Goal: Task Accomplishment & Management: Manage account settings

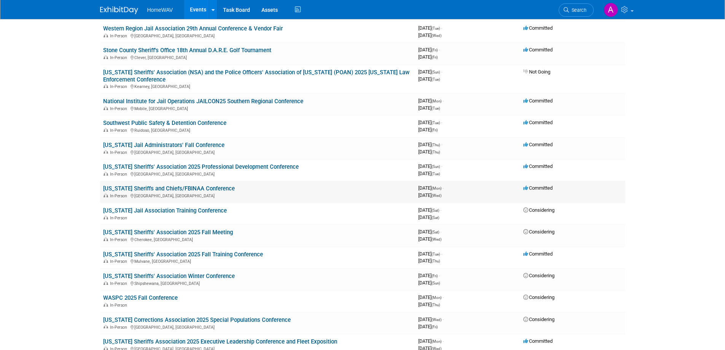
scroll to position [343, 0]
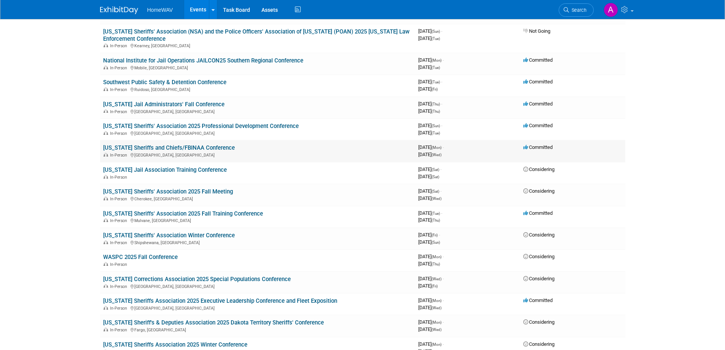
click at [171, 148] on link "[US_STATE] Sheriffs and Chiefs/FBINAA Conference" at bounding box center [169, 147] width 132 height 7
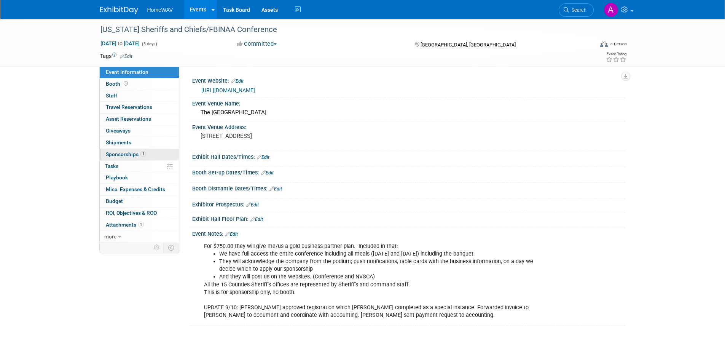
click at [117, 153] on span "Sponsorships 1" at bounding box center [126, 154] width 40 height 6
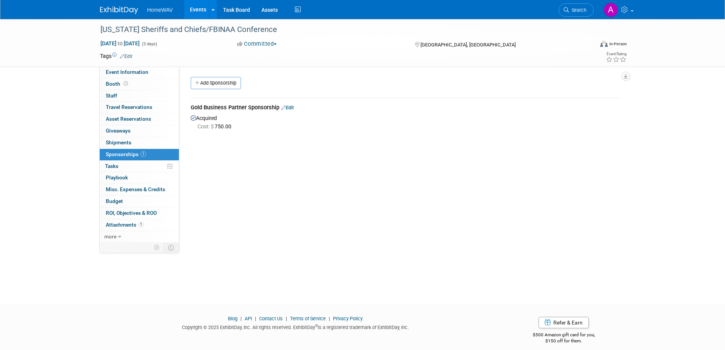
click at [290, 107] on link "Edit" at bounding box center [287, 108] width 13 height 6
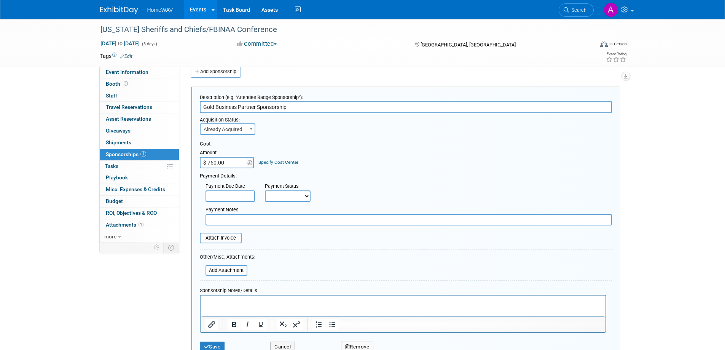
click at [276, 195] on select "Not Paid Yet Partially Paid Paid in Full" at bounding box center [288, 195] width 46 height 11
select select "1"
click at [265, 190] on select "Not Paid Yet Partially Paid Paid in Full" at bounding box center [288, 195] width 46 height 11
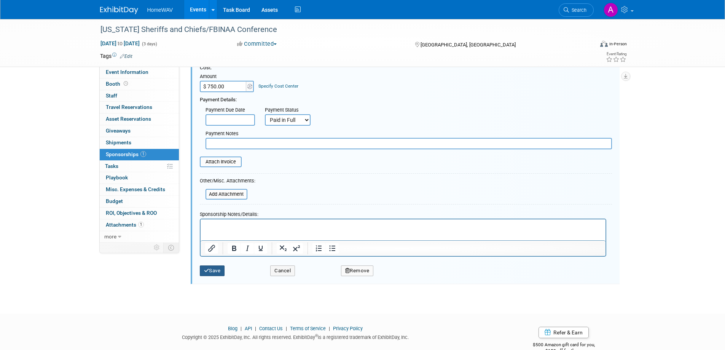
click at [217, 268] on button "Save" at bounding box center [212, 270] width 25 height 11
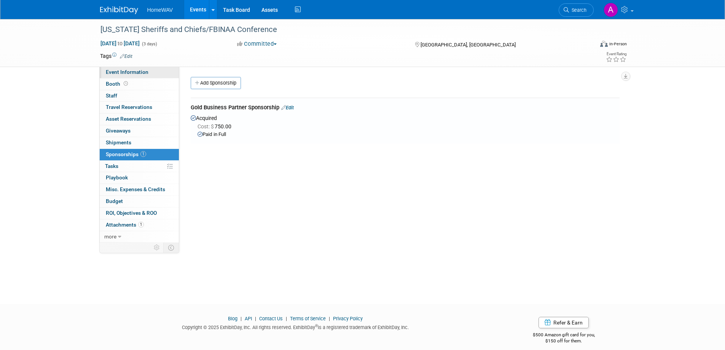
click at [126, 73] on span "Event Information" at bounding box center [127, 72] width 43 height 6
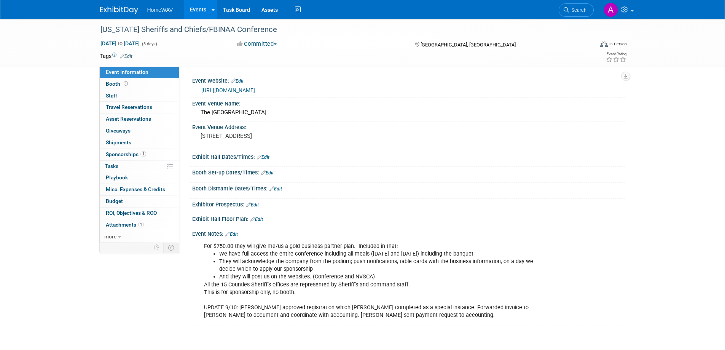
click at [197, 11] on link "Events" at bounding box center [198, 9] width 28 height 19
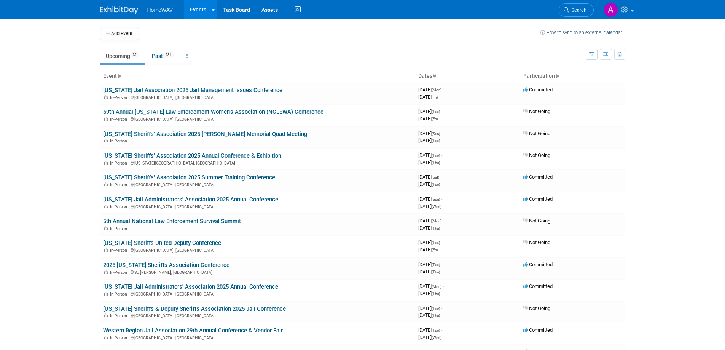
click at [302, 36] on td at bounding box center [339, 34] width 402 height 14
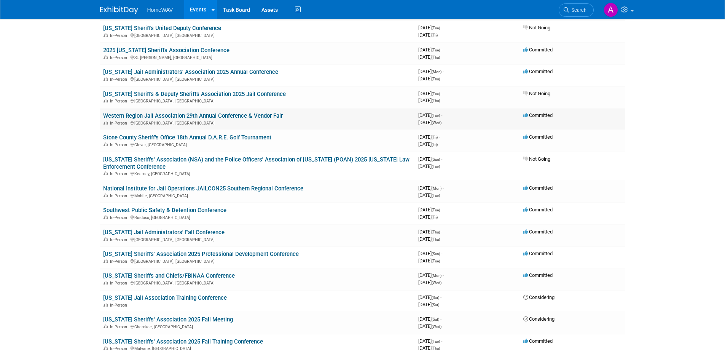
scroll to position [228, 0]
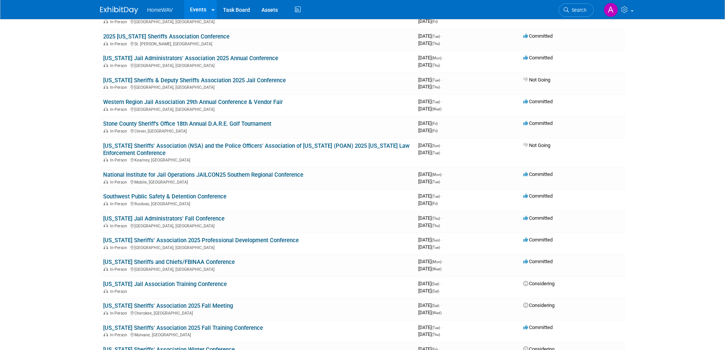
click at [192, 261] on link "[US_STATE] Sheriffs and Chiefs/FBINAA Conference" at bounding box center [169, 261] width 132 height 7
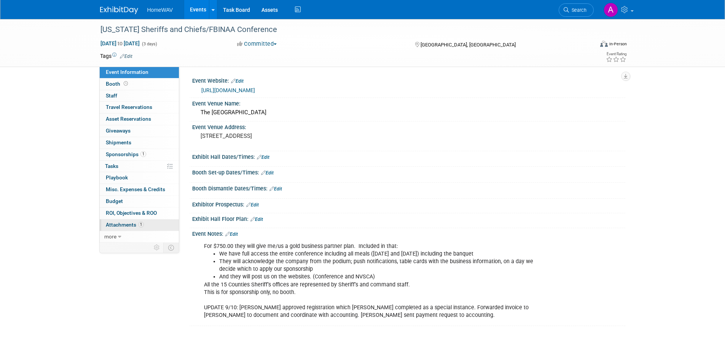
click at [140, 223] on span "1" at bounding box center [141, 225] width 6 height 6
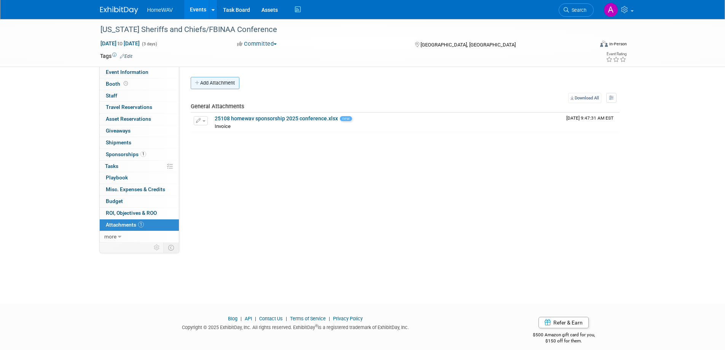
click at [222, 83] on button "Add Attachment" at bounding box center [215, 83] width 49 height 12
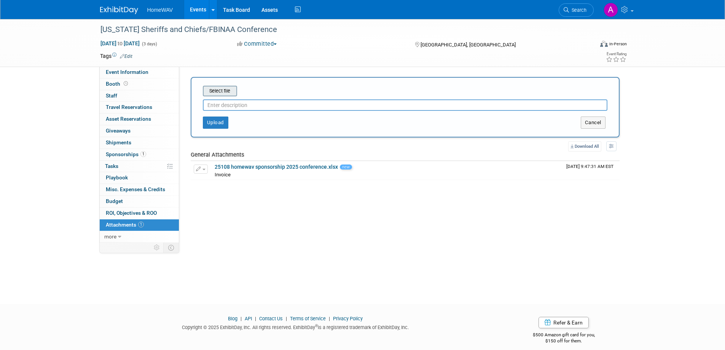
click at [221, 94] on input "file" at bounding box center [191, 90] width 91 height 9
click at [591, 121] on button "Cancel" at bounding box center [593, 122] width 25 height 12
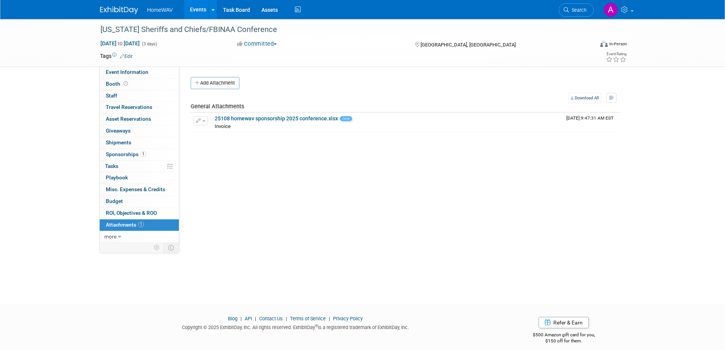
click at [198, 11] on link "Events" at bounding box center [198, 9] width 28 height 19
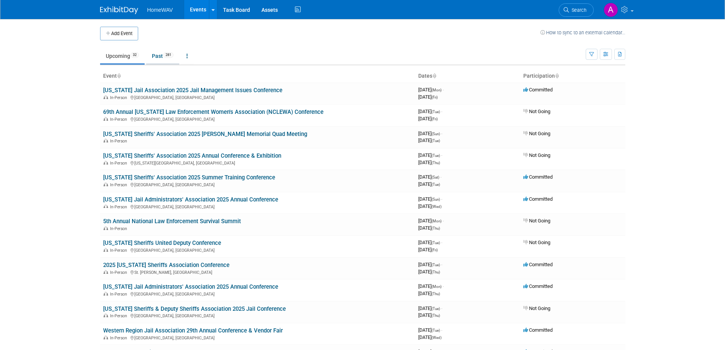
click at [164, 61] on link "Past 281" at bounding box center [162, 56] width 33 height 14
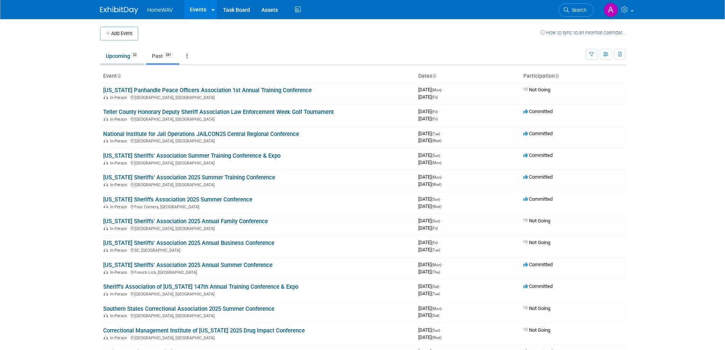
click at [123, 56] on link "Upcoming 32" at bounding box center [122, 56] width 45 height 14
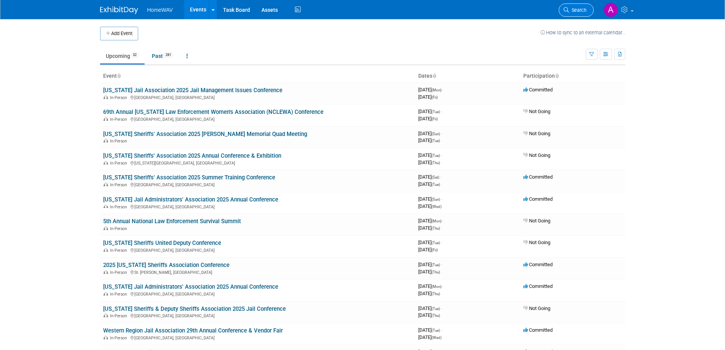
click at [572, 12] on span "Search" at bounding box center [578, 10] width 18 height 6
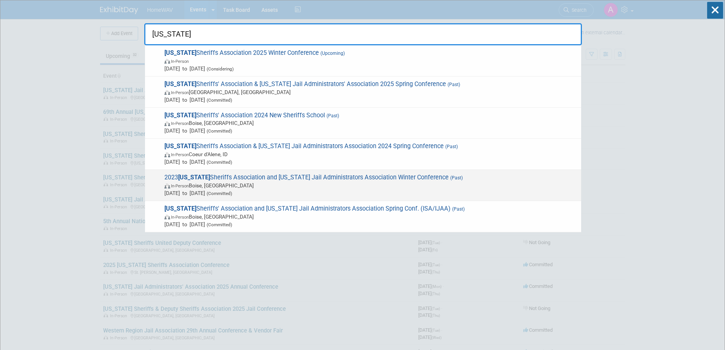
type input "idaho"
click at [299, 188] on span "In-Person Boise, ID" at bounding box center [370, 186] width 413 height 8
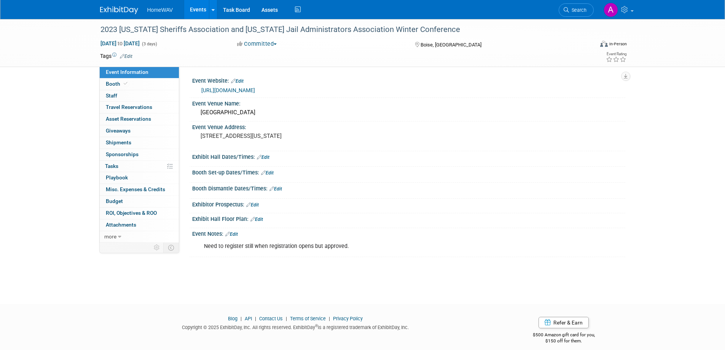
click at [196, 6] on link "Events" at bounding box center [198, 9] width 28 height 19
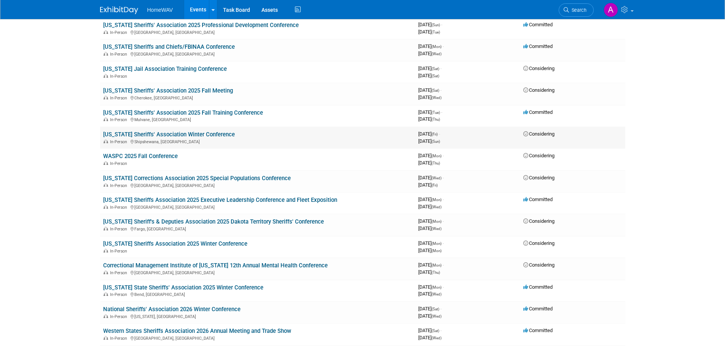
scroll to position [457, 0]
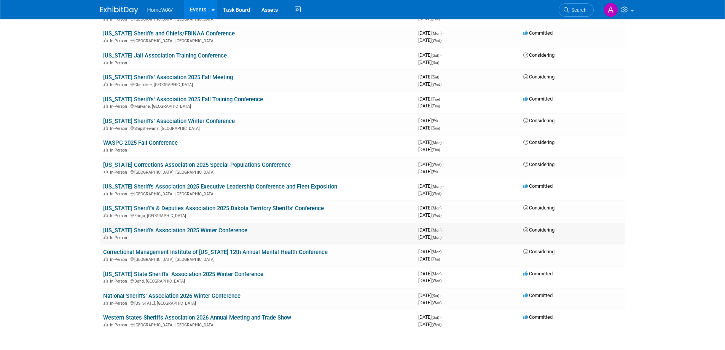
click at [168, 230] on link "[US_STATE] Sheriffs Association 2025 Winter Conference" at bounding box center [175, 230] width 144 height 7
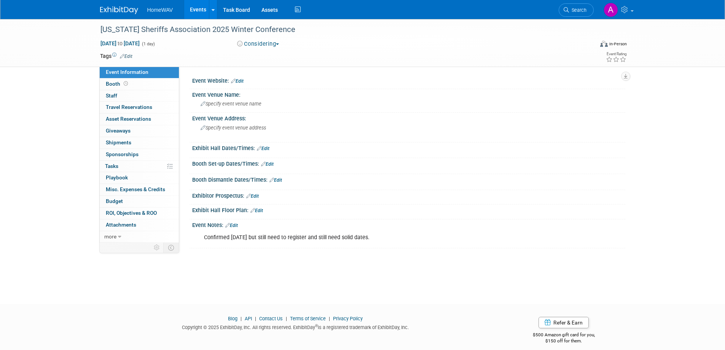
click at [234, 223] on link "Edit" at bounding box center [231, 225] width 13 height 5
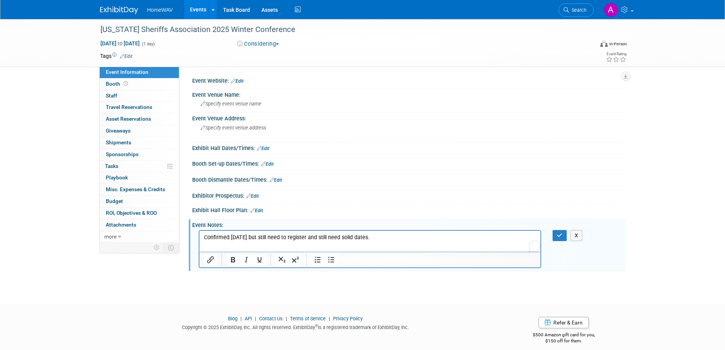
drag, startPoint x: 385, startPoint y: 237, endPoint x: 177, endPoint y: 241, distance: 207.5
click at [199, 241] on html "Confirmed 11/14/24 but still need to register and still need solid dates." at bounding box center [369, 236] width 341 height 11
click at [124, 44] on span "to" at bounding box center [119, 43] width 7 height 6
type input "Dec 1, 2025"
select select "11"
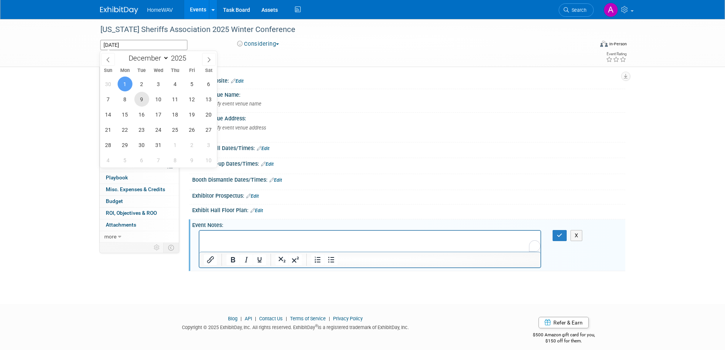
click at [145, 102] on span "9" at bounding box center [141, 99] width 15 height 15
type input "Dec 9, 2025"
click at [157, 100] on span "10" at bounding box center [158, 99] width 15 height 15
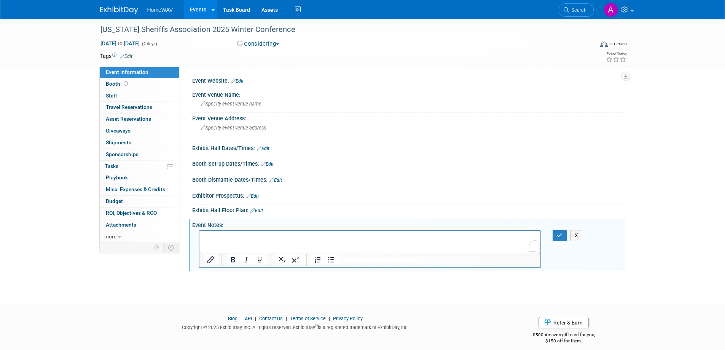
click at [210, 234] on p "To enrich screen reader interactions, please activate Accessibility in Grammarl…" at bounding box center [370, 238] width 333 height 8
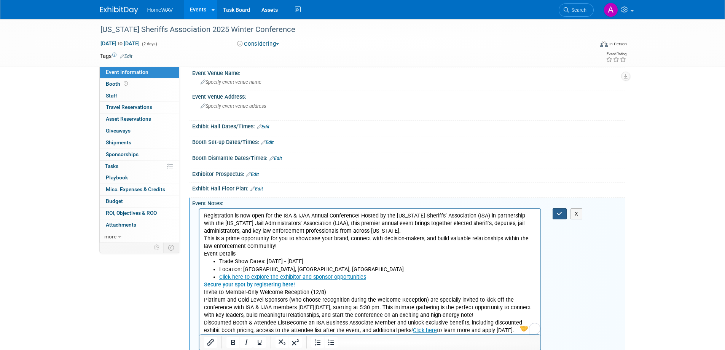
click at [560, 212] on icon "button" at bounding box center [560, 213] width 6 height 5
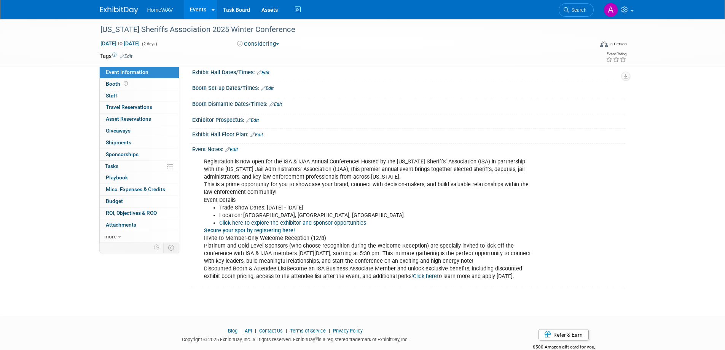
scroll to position [76, 0]
click at [237, 149] on link "Edit" at bounding box center [231, 149] width 13 height 5
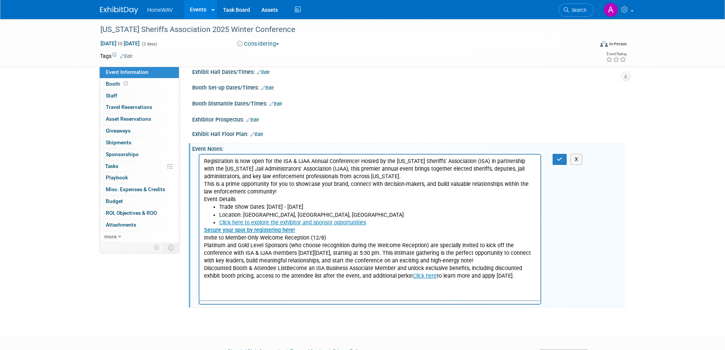
scroll to position [0, 0]
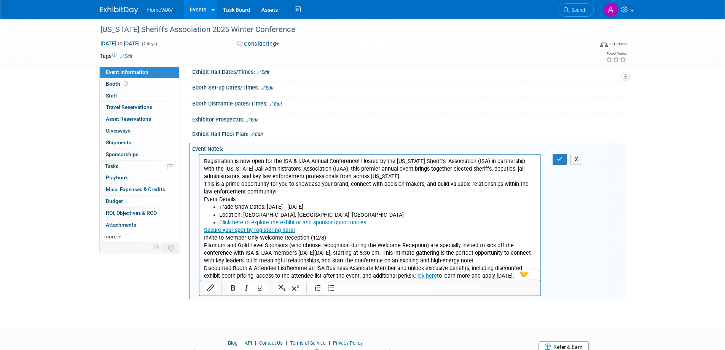
click at [348, 177] on p "Registration is now open for the ISA & IJAA Annual Conference! Hosted by the Id…" at bounding box center [370, 181] width 333 height 46
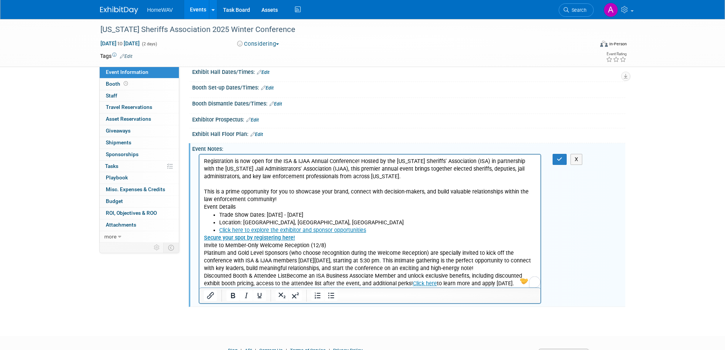
click at [289, 201] on p "This is a prime opportunity for you to showcase your brand, connect with decisi…" at bounding box center [370, 195] width 333 height 30
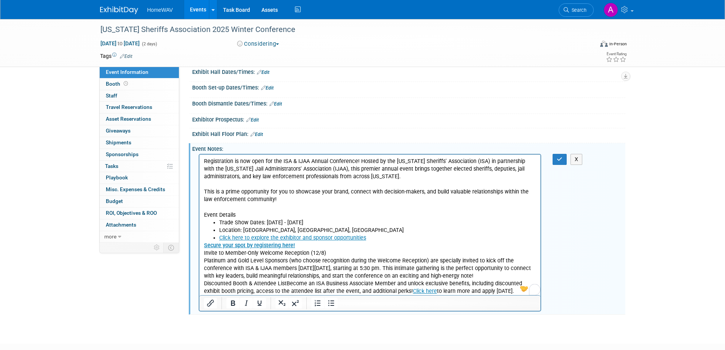
click at [372, 238] on li "Click here to explore the exhibitor and sponsor opportunities" at bounding box center [377, 238] width 317 height 8
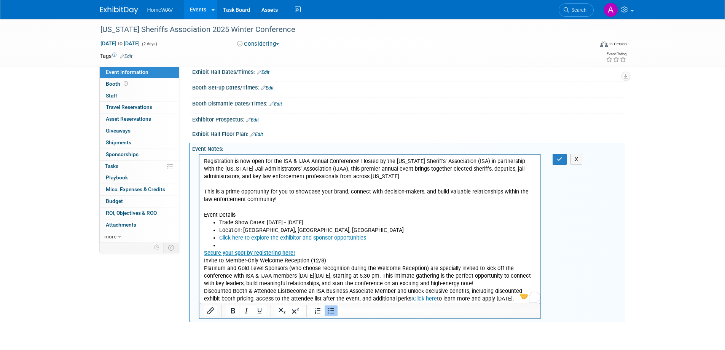
click at [316, 253] on p "Secure your spot by registering here! Invite to Member-Only Welcome Reception (…" at bounding box center [370, 276] width 333 height 54
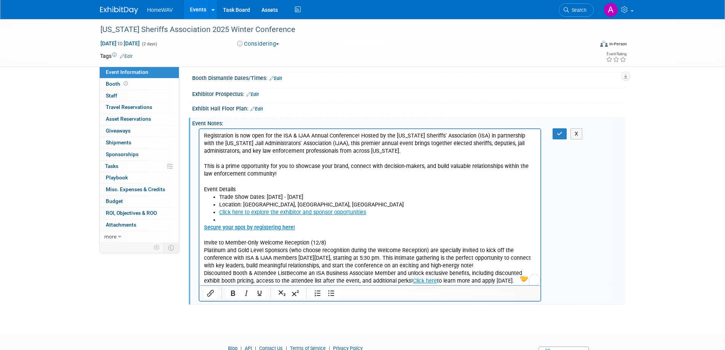
scroll to position [139, 0]
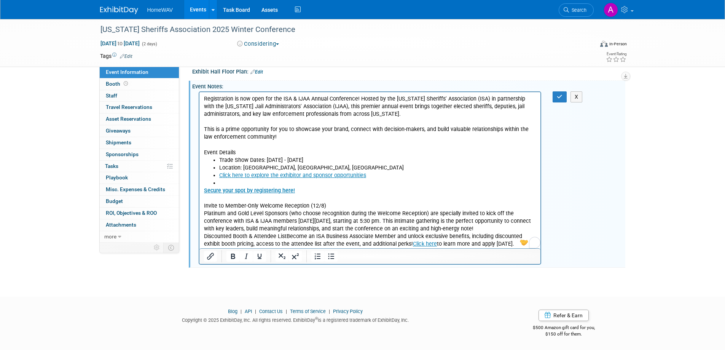
click at [204, 237] on p "Invite to Member-Only Welcome Reception (12/8) Platinum and Gold Level Sponsors…" at bounding box center [370, 222] width 333 height 54
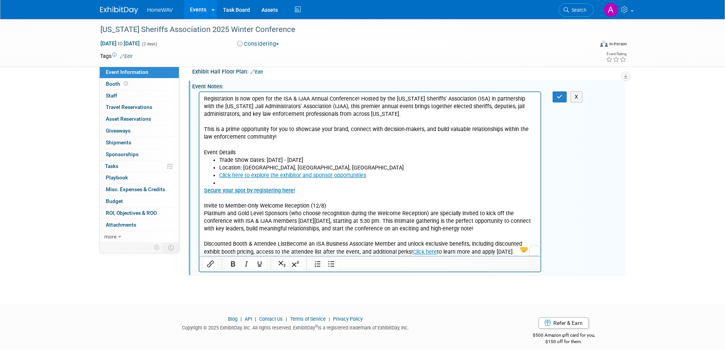
click at [287, 244] on p "Discounted Booth & Attendee ListBecome an ISA Business Associate Member and unl…" at bounding box center [370, 247] width 333 height 15
click at [284, 246] on p "Discounted Booth & Attendee ListBecome an ISA Business Associate Member and unl…" at bounding box center [370, 247] width 333 height 15
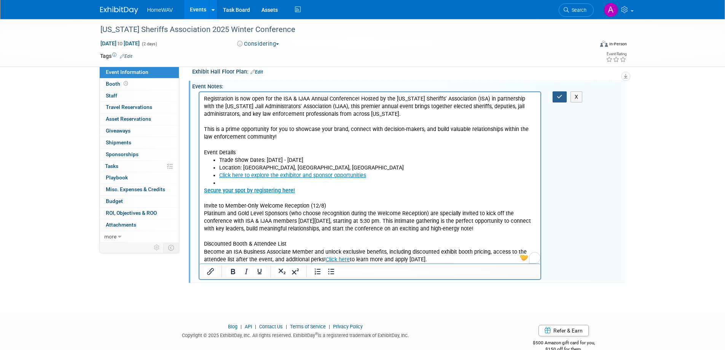
click at [556, 93] on button "button" at bounding box center [560, 96] width 14 height 11
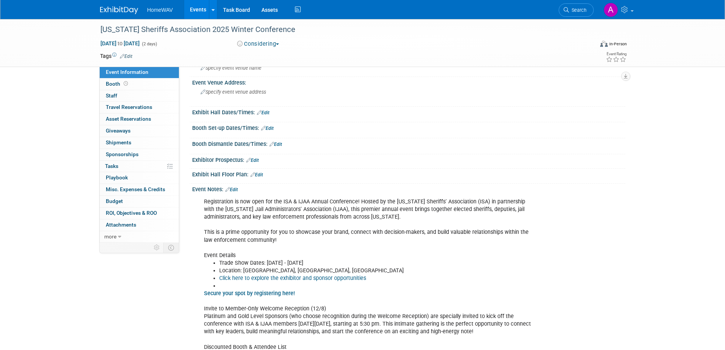
scroll to position [0, 0]
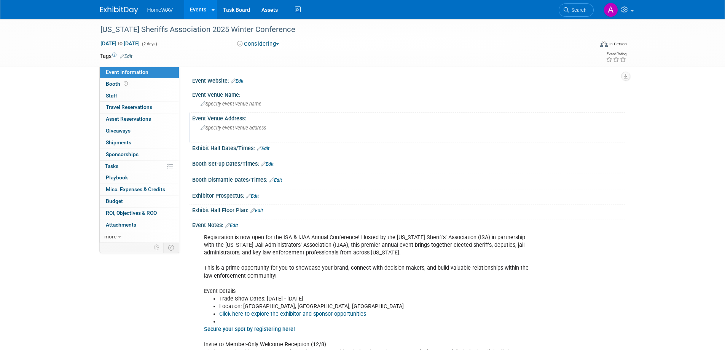
click at [222, 131] on div "Specify event venue address" at bounding box center [282, 131] width 169 height 18
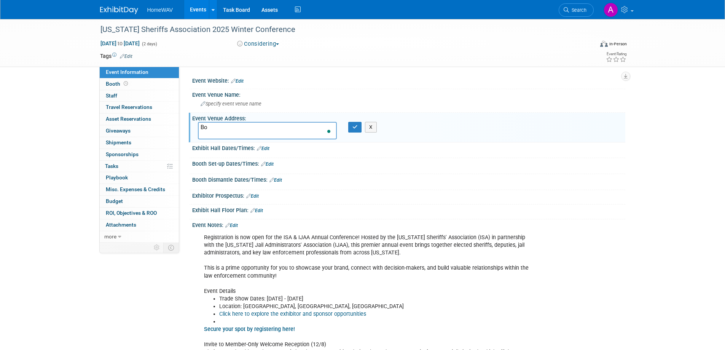
type textarea "B"
type textarea "Boise, [GEOGRAPHIC_DATA]"
click at [357, 131] on button "button" at bounding box center [355, 127] width 14 height 11
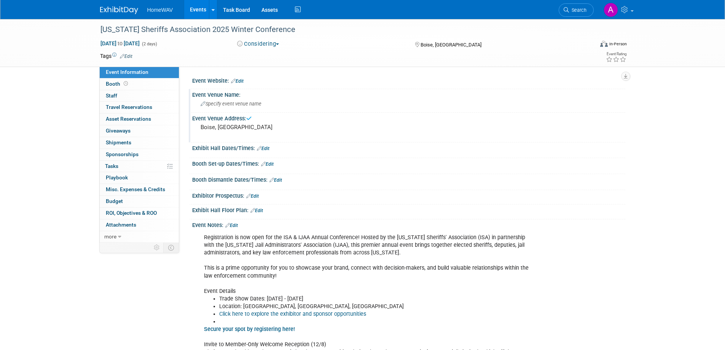
click at [216, 103] on span "Specify event venue name" at bounding box center [231, 104] width 61 height 6
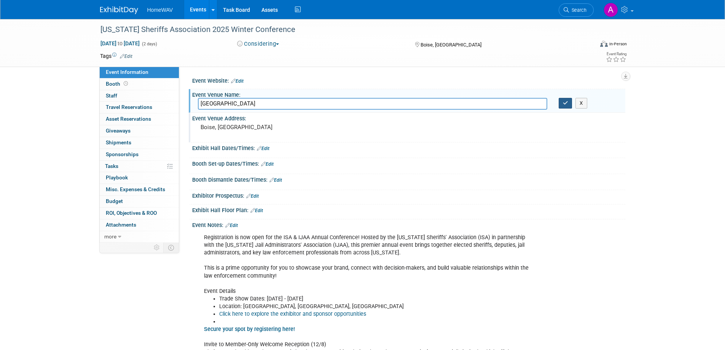
type input "Boise Centre East"
click at [566, 105] on icon "button" at bounding box center [565, 102] width 5 height 5
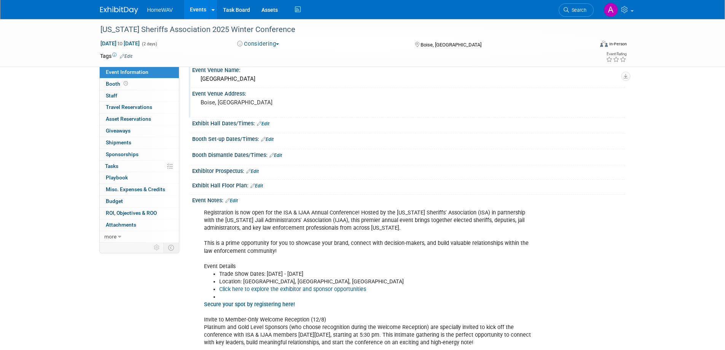
scroll to position [38, 0]
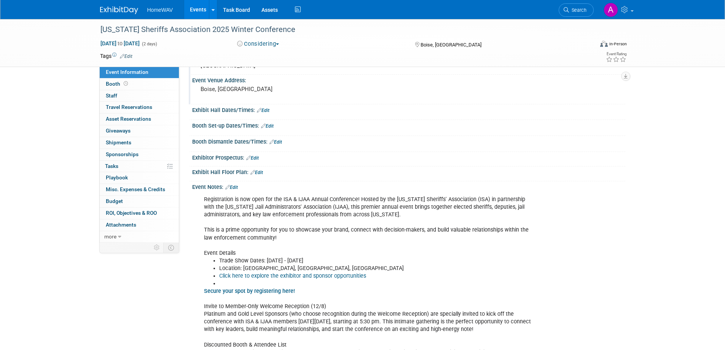
click at [234, 188] on link "Edit" at bounding box center [231, 187] width 13 height 5
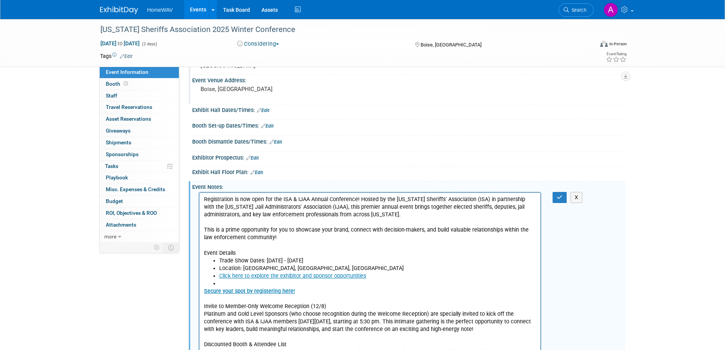
scroll to position [0, 0]
click at [227, 284] on li "To enrich screen reader interactions, please activate Accessibility in Grammarl…" at bounding box center [377, 284] width 317 height 8
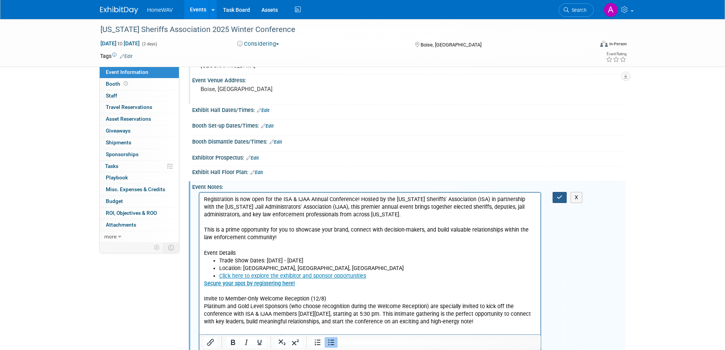
click at [560, 193] on button "button" at bounding box center [560, 197] width 14 height 11
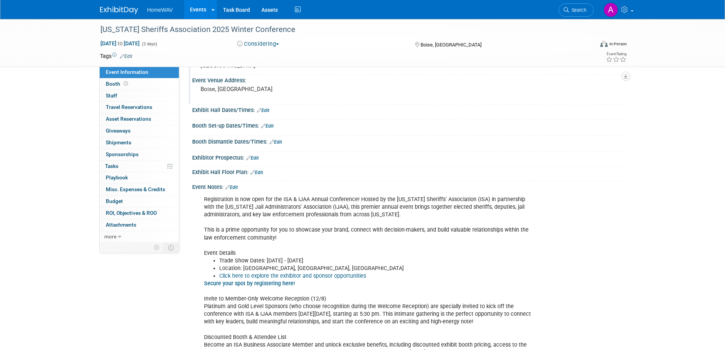
click at [254, 284] on link "Secure your spot by registering here!" at bounding box center [249, 283] width 91 height 6
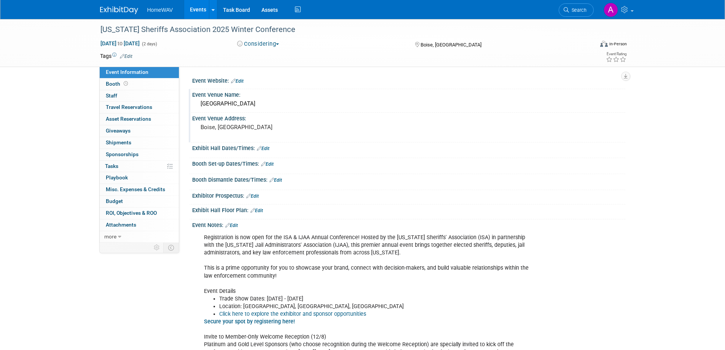
click at [243, 78] on link "Edit" at bounding box center [237, 80] width 13 height 5
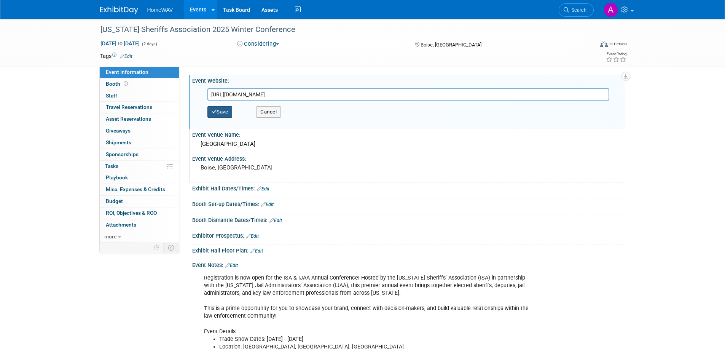
type input "https://idcounties.regfox.com/2025-isa-ijaa-winter-conference---sponsors--exhib…"
click at [223, 113] on button "Save" at bounding box center [219, 111] width 25 height 11
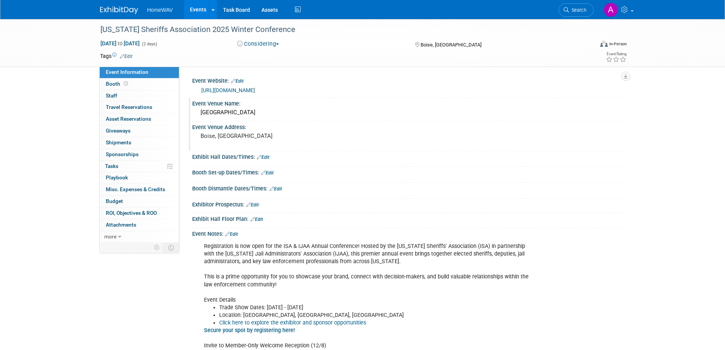
click at [201, 11] on link "Events" at bounding box center [198, 9] width 28 height 19
